Goal: Task Accomplishment & Management: Complete application form

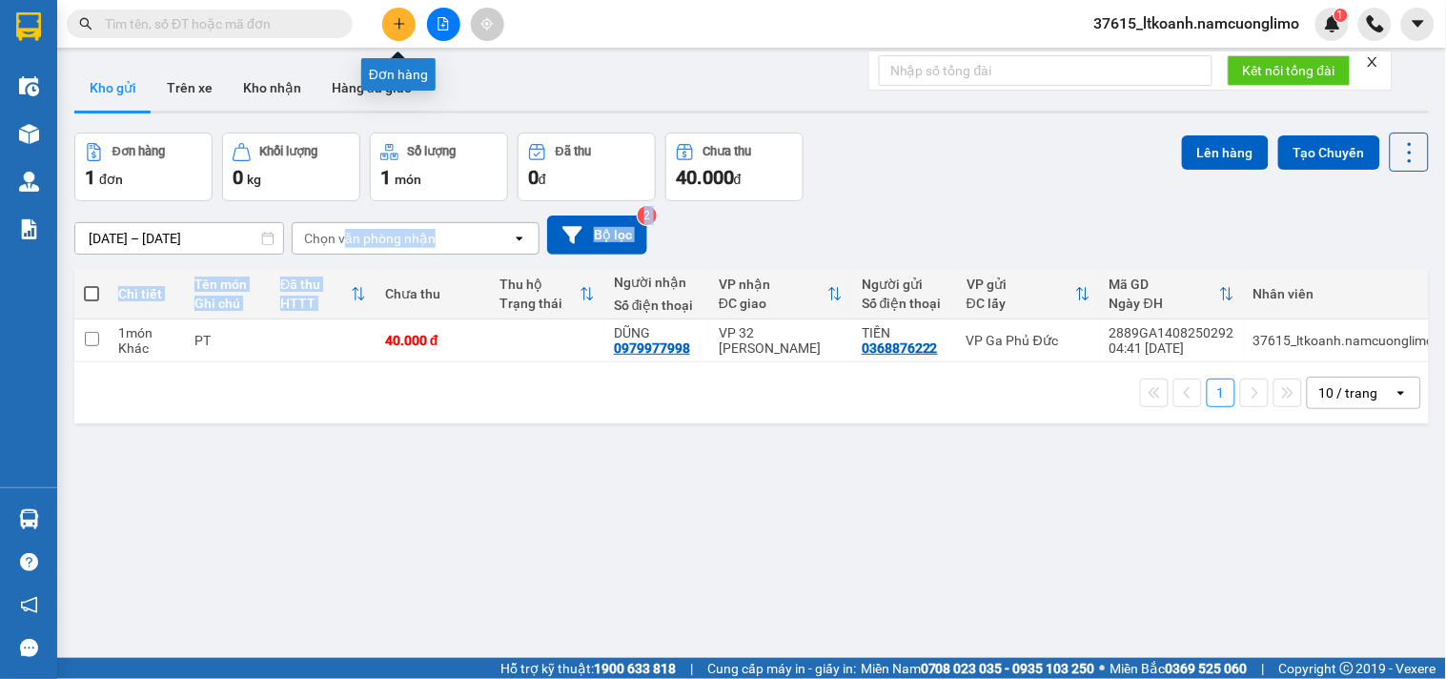
click at [396, 31] on button at bounding box center [398, 24] width 33 height 33
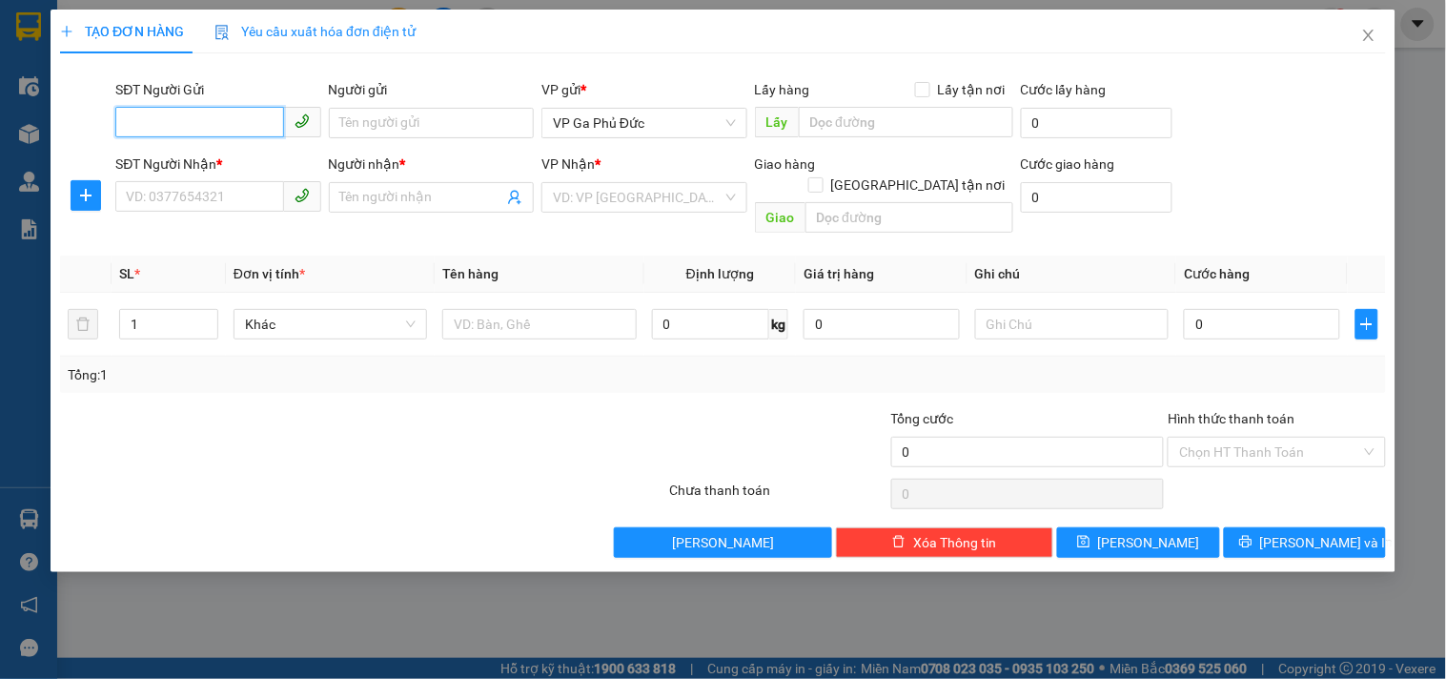
click at [229, 133] on input "SĐT Người Gửi" at bounding box center [199, 122] width 168 height 30
click at [205, 157] on div "0987603468 - LÝ" at bounding box center [218, 161] width 183 height 21
type input "0987603468"
type input "LÝ"
type input "0987603468"
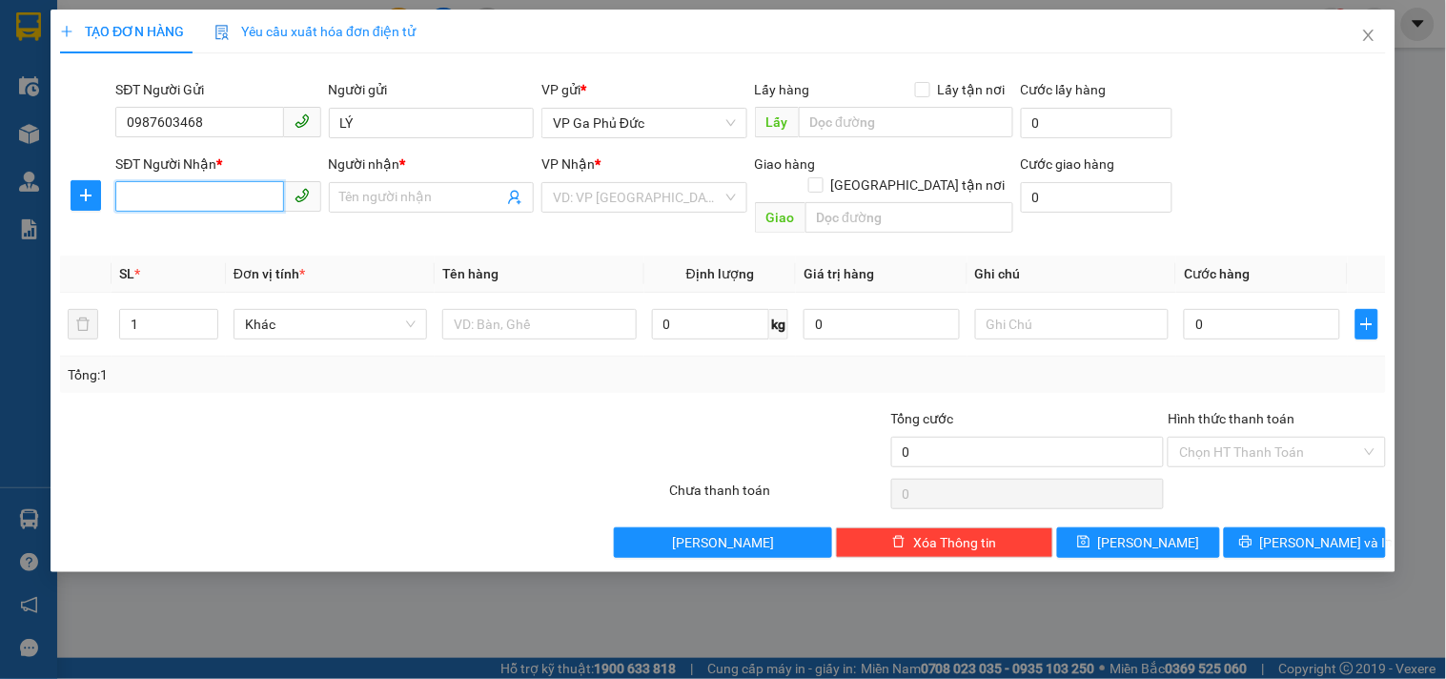
click at [185, 194] on input "SĐT Người Nhận *" at bounding box center [199, 196] width 168 height 30
click at [198, 268] on div "0987106188 - QUỲNH" at bounding box center [218, 265] width 183 height 21
type input "0987106188"
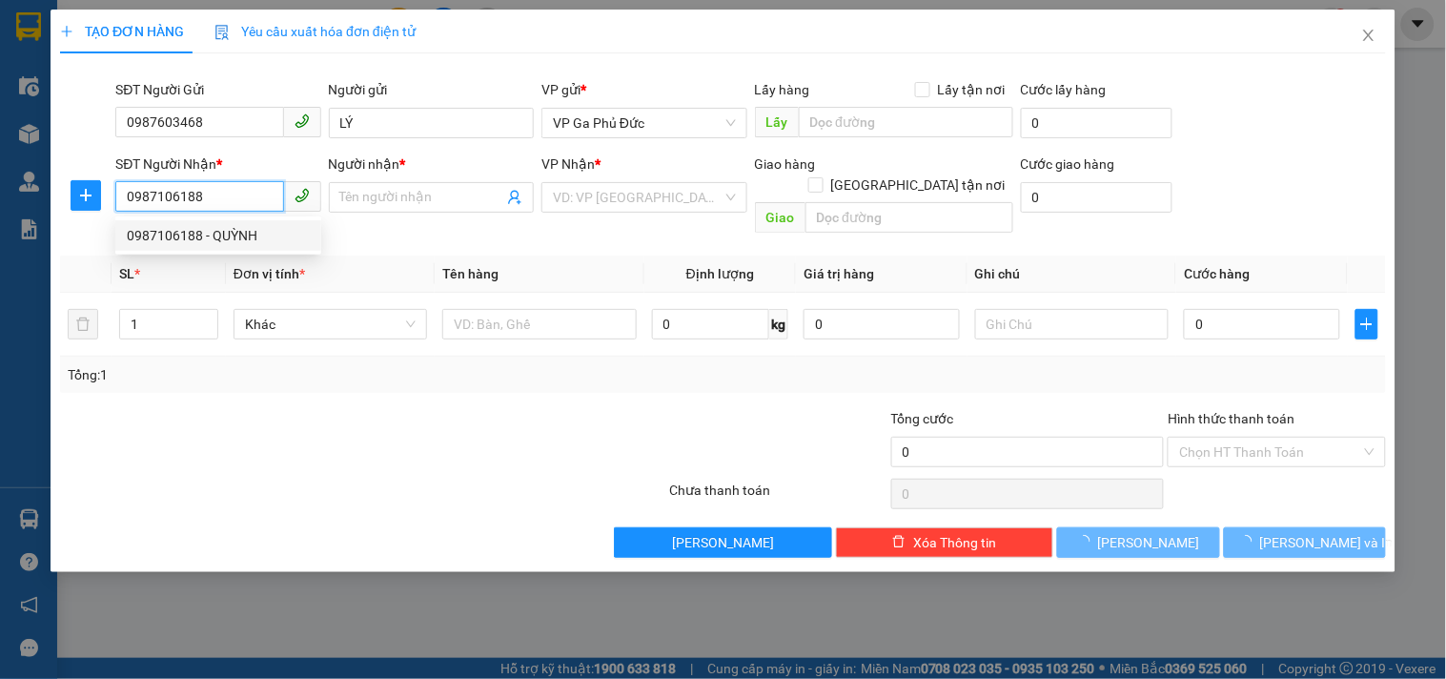
type input "QUỲNH"
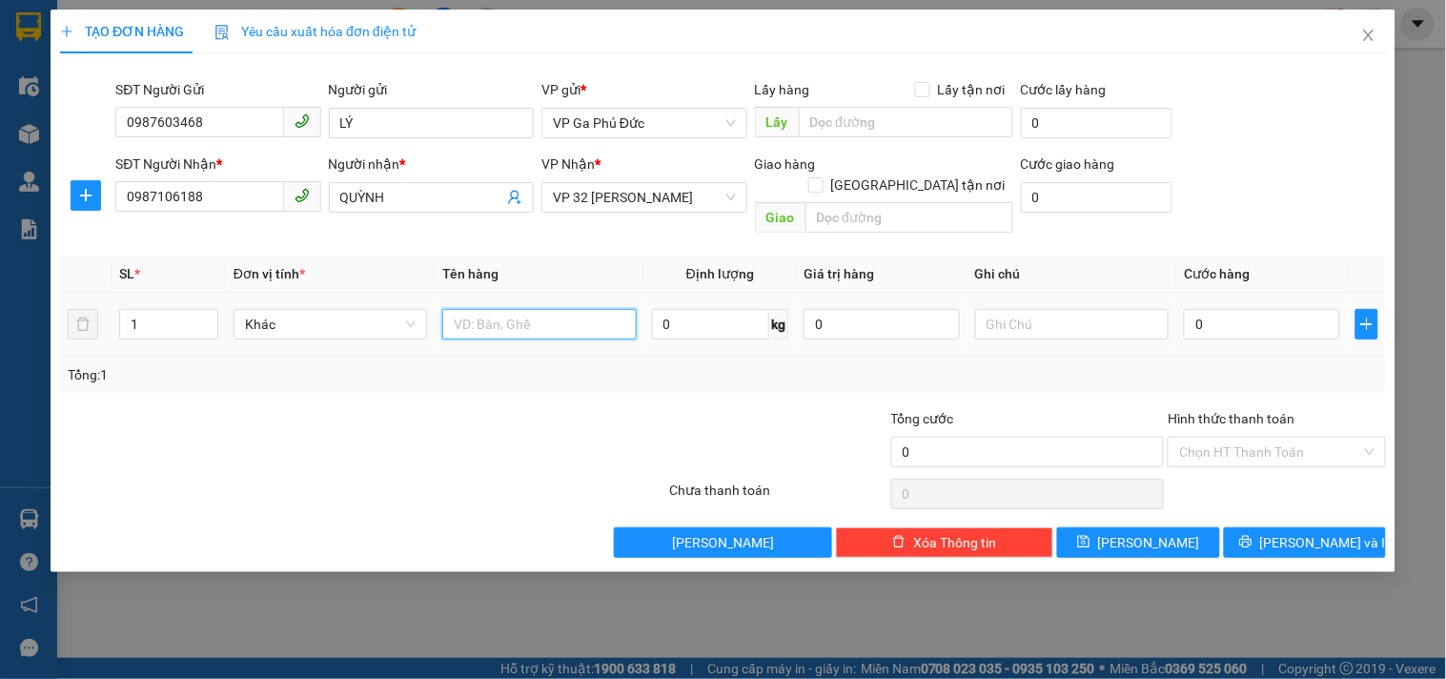
click at [465, 312] on input "text" at bounding box center [538, 324] width 193 height 30
type input "HÀNG MẪU"
click at [1239, 313] on input "0" at bounding box center [1262, 324] width 156 height 30
type input "4"
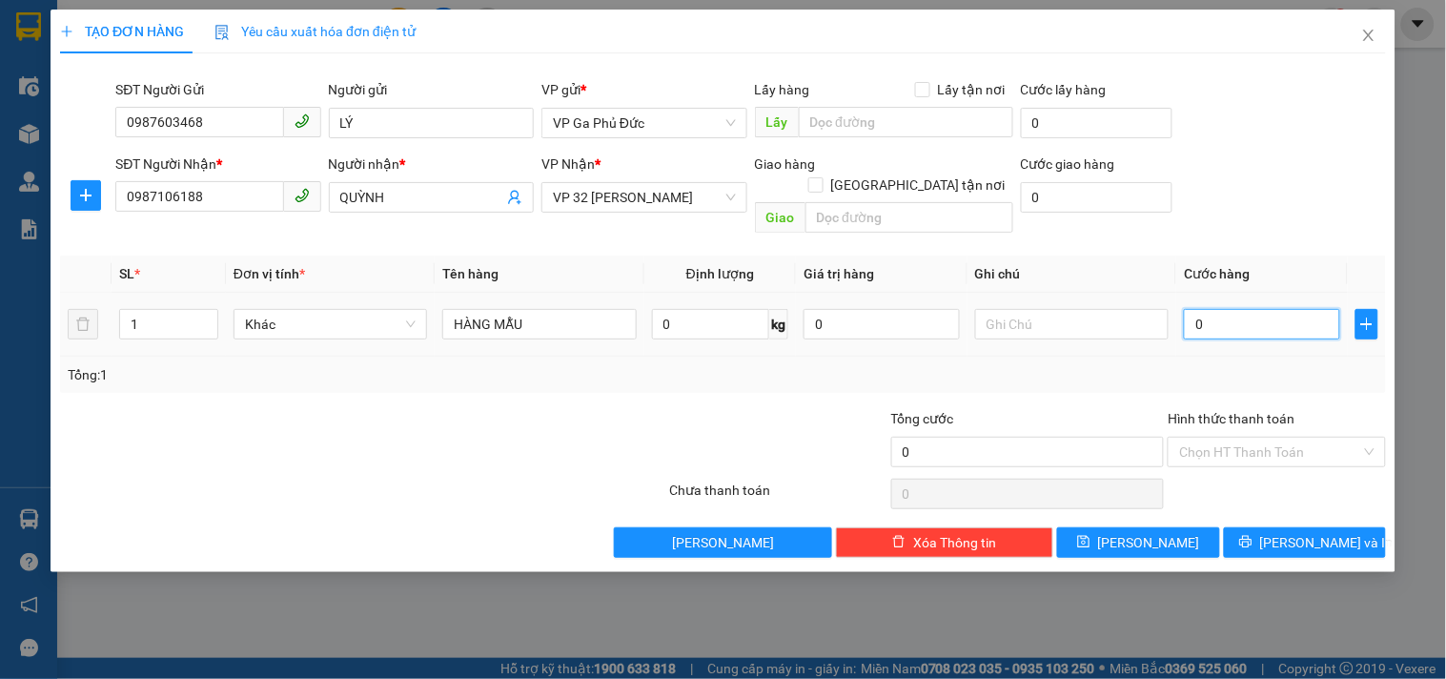
type input "4"
type input "40"
type input "400"
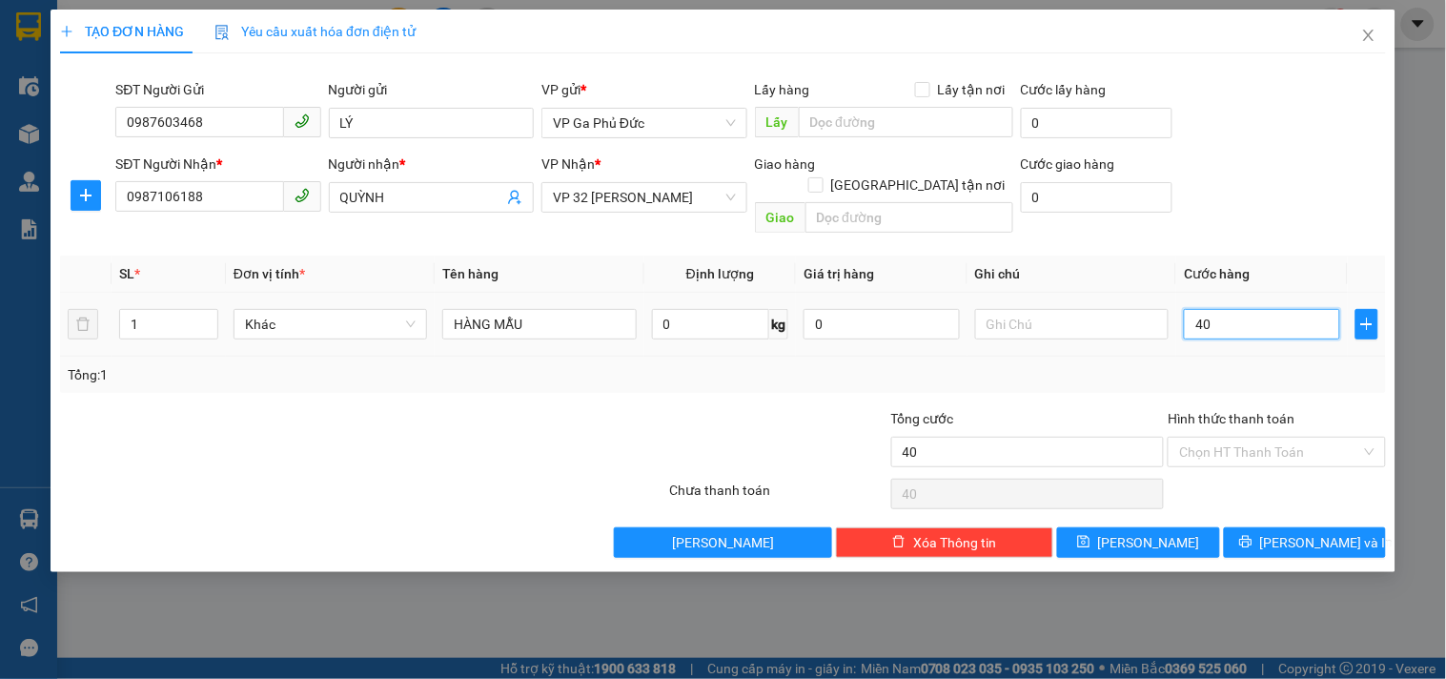
type input "400"
type input "4.000"
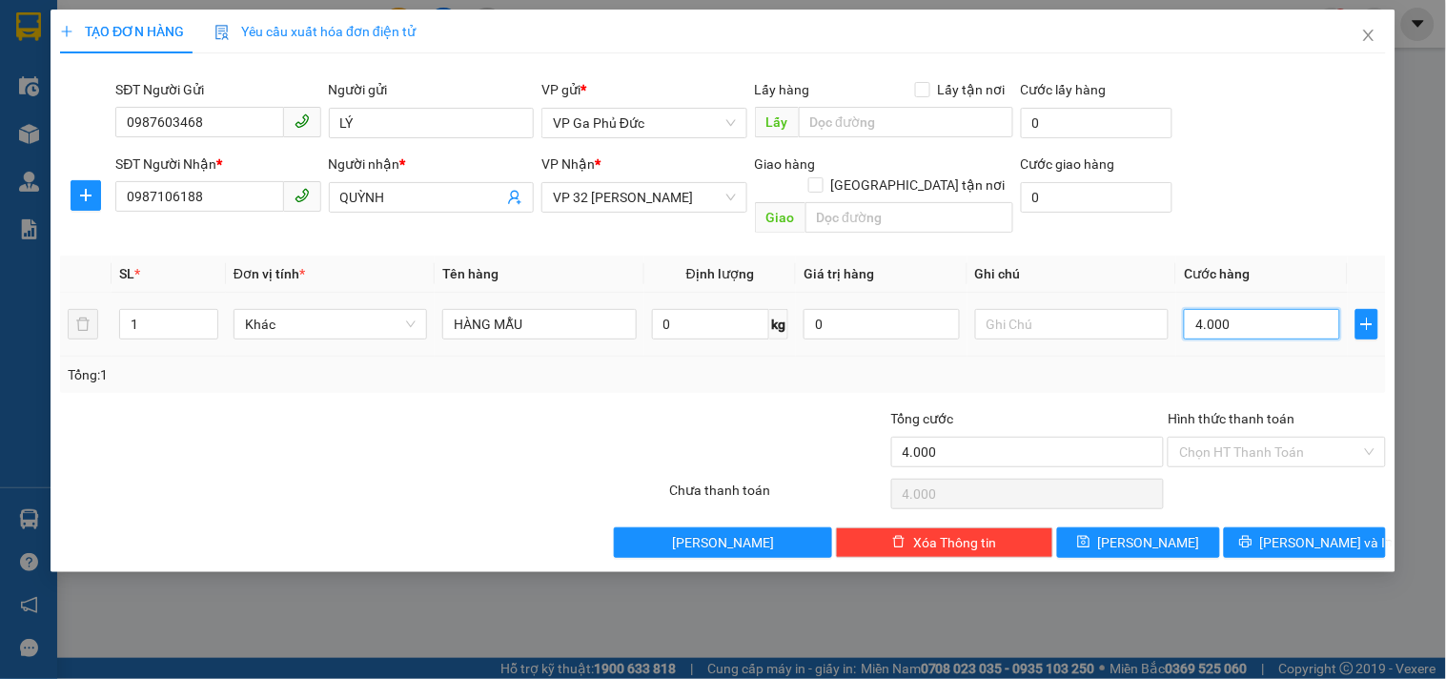
type input "40.000"
click at [1282, 527] on button "[PERSON_NAME] và In" at bounding box center [1305, 542] width 162 height 30
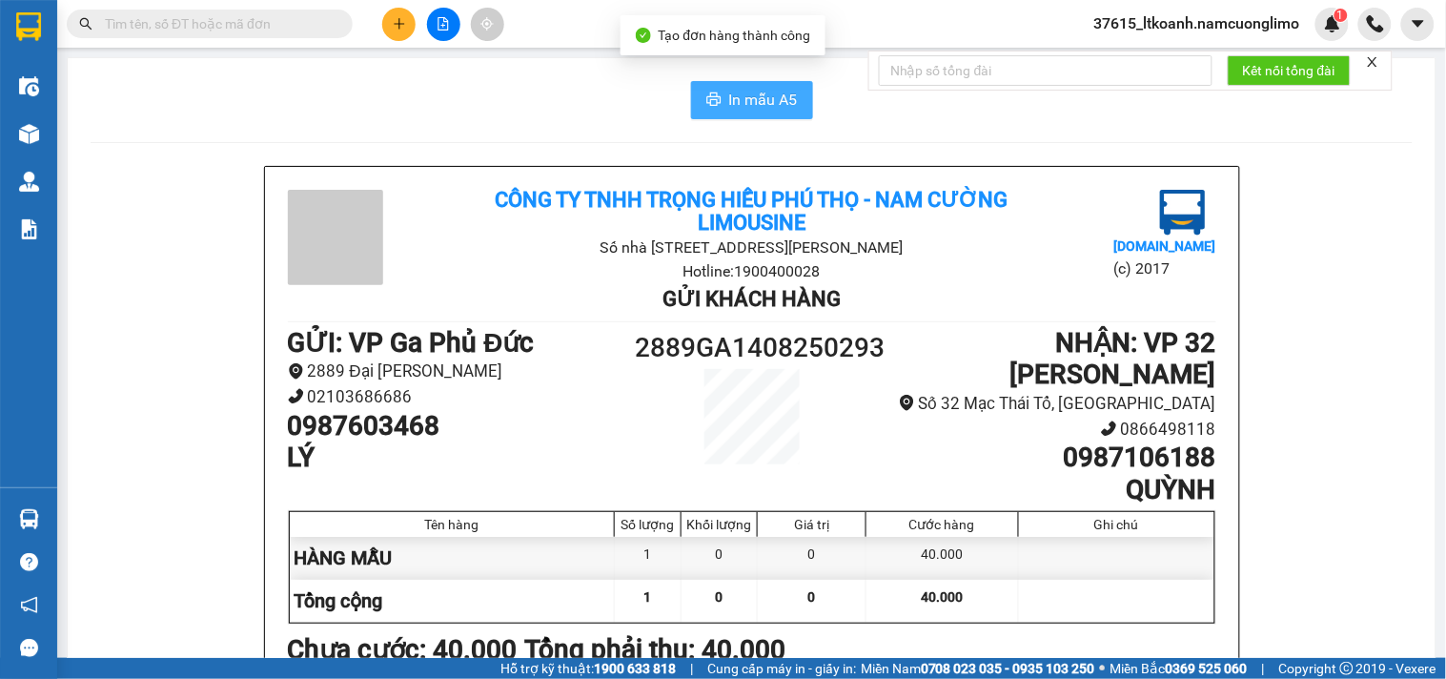
click at [759, 97] on span "In mẫu A5" at bounding box center [763, 100] width 69 height 24
